Goal: Task Accomplishment & Management: Use online tool/utility

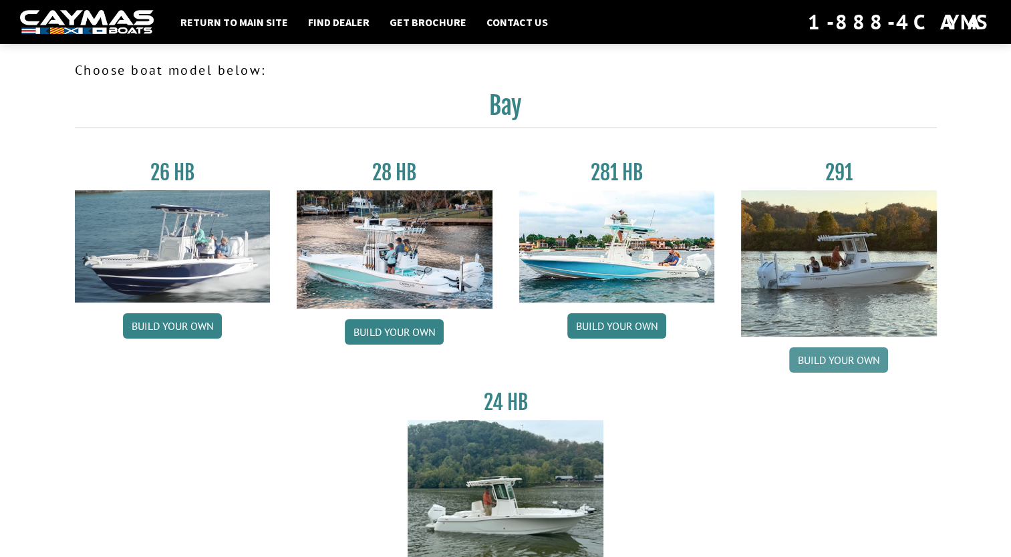
click at [851, 352] on link "Build your own" at bounding box center [838, 359] width 99 height 25
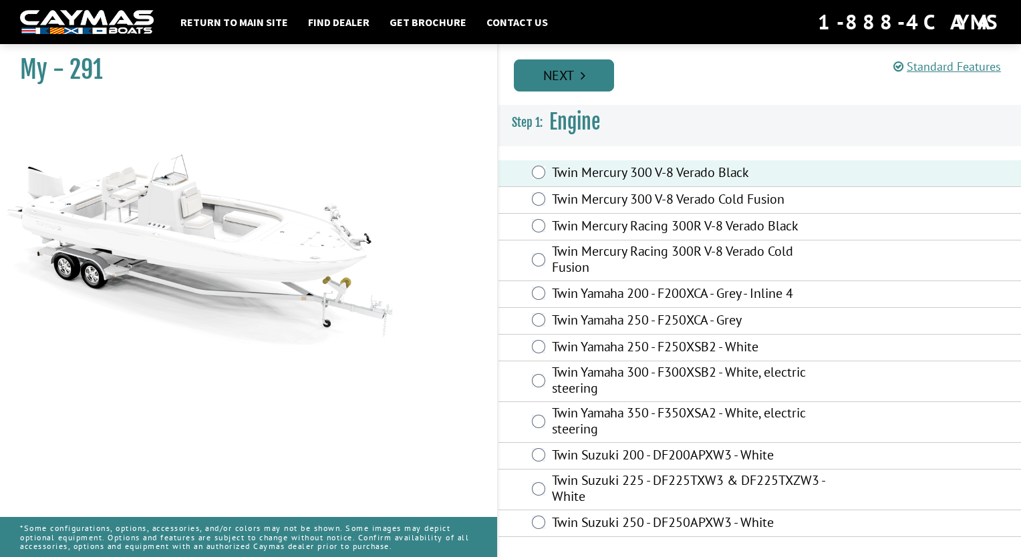
click at [575, 67] on link "Next" at bounding box center [564, 75] width 100 height 32
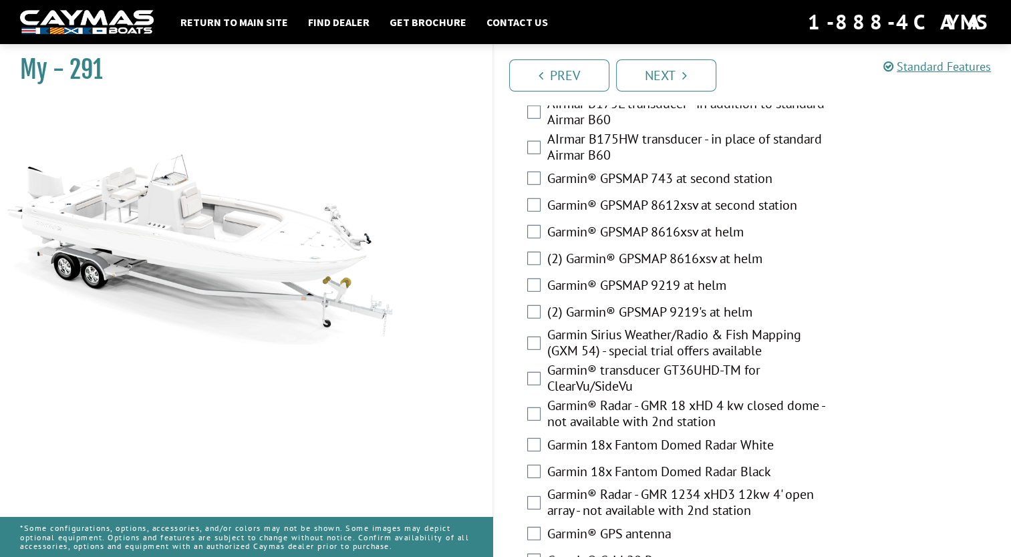
scroll to position [3887, 0]
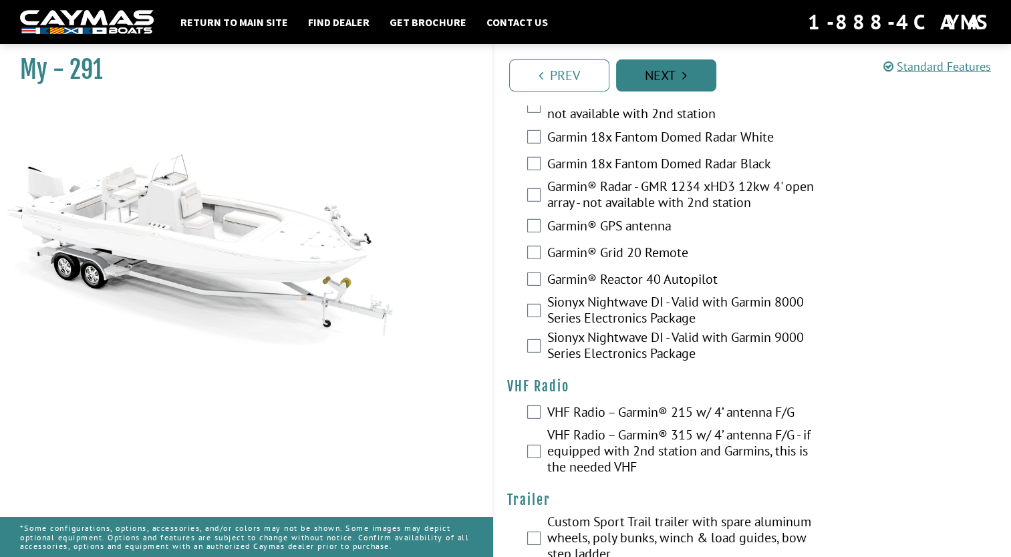
click at [669, 86] on link "Next" at bounding box center [666, 75] width 100 height 32
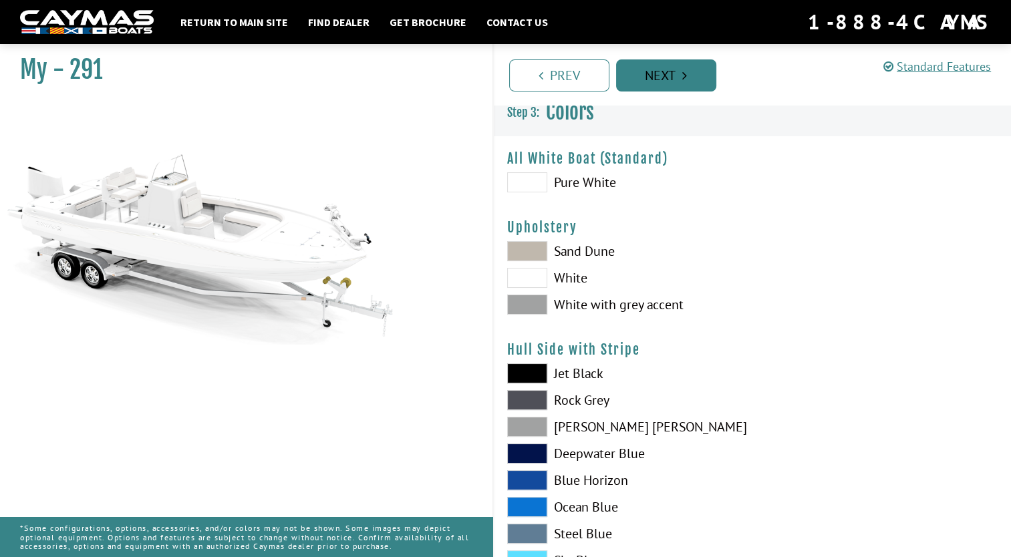
scroll to position [0, 0]
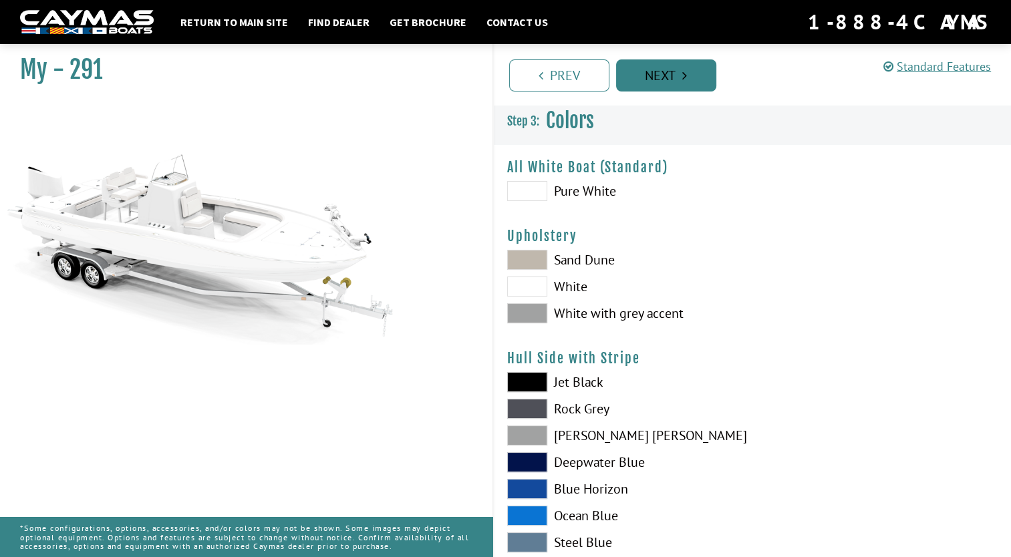
click at [669, 86] on link "Next" at bounding box center [666, 75] width 100 height 32
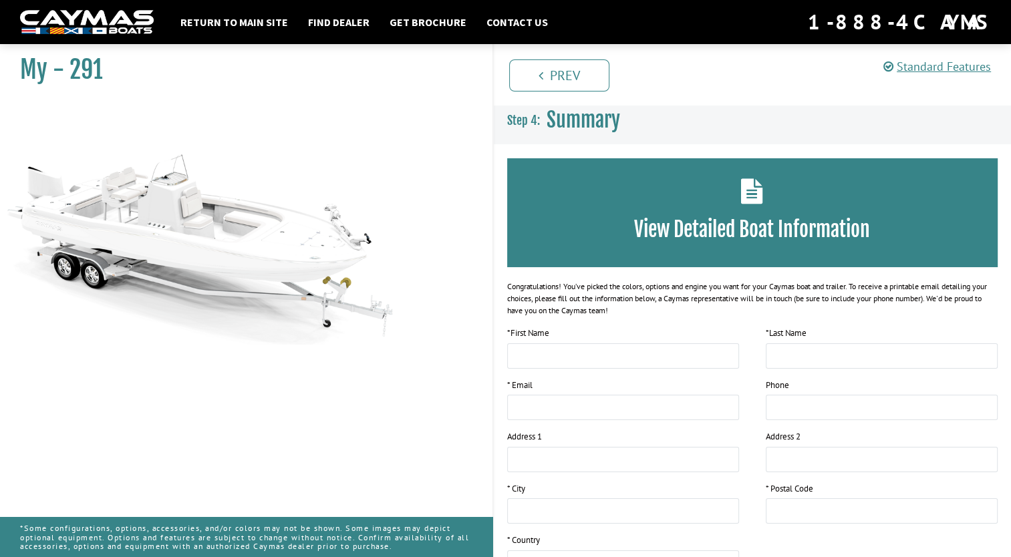
scroll to position [185, 0]
